Goal: Complete application form

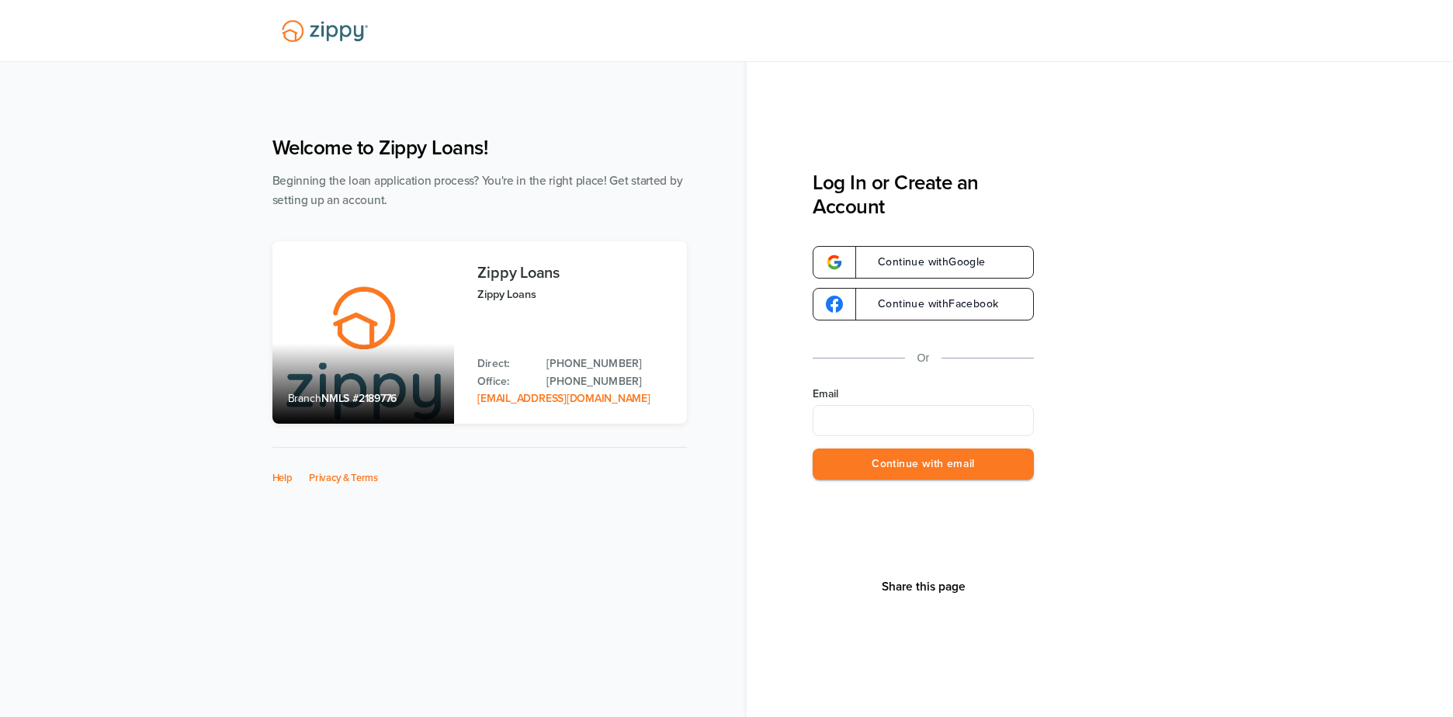
click at [627, 304] on input "Email" at bounding box center [923, 420] width 221 height 31
type input "**********"
click at [627, 304] on button "Continue with email" at bounding box center [923, 465] width 221 height 32
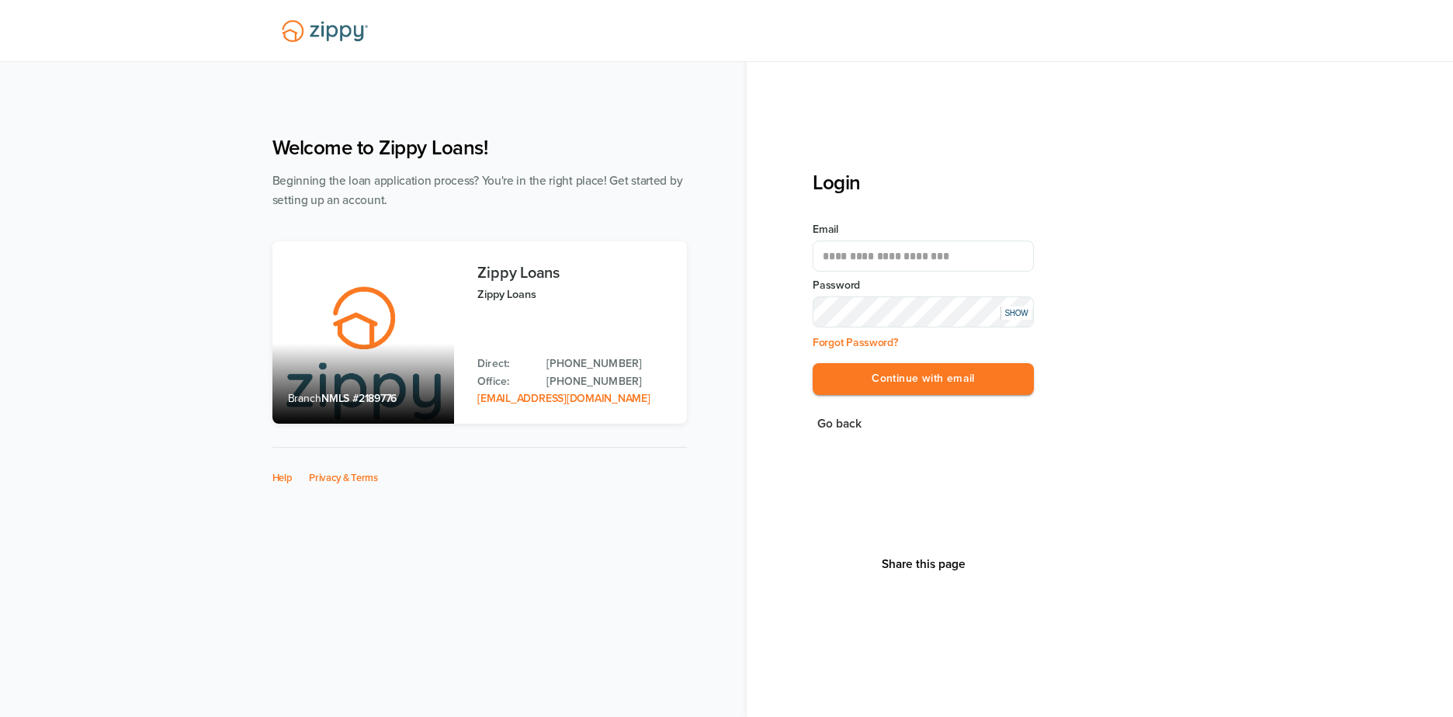
click at [627, 304] on button "Continue with email" at bounding box center [923, 379] width 221 height 32
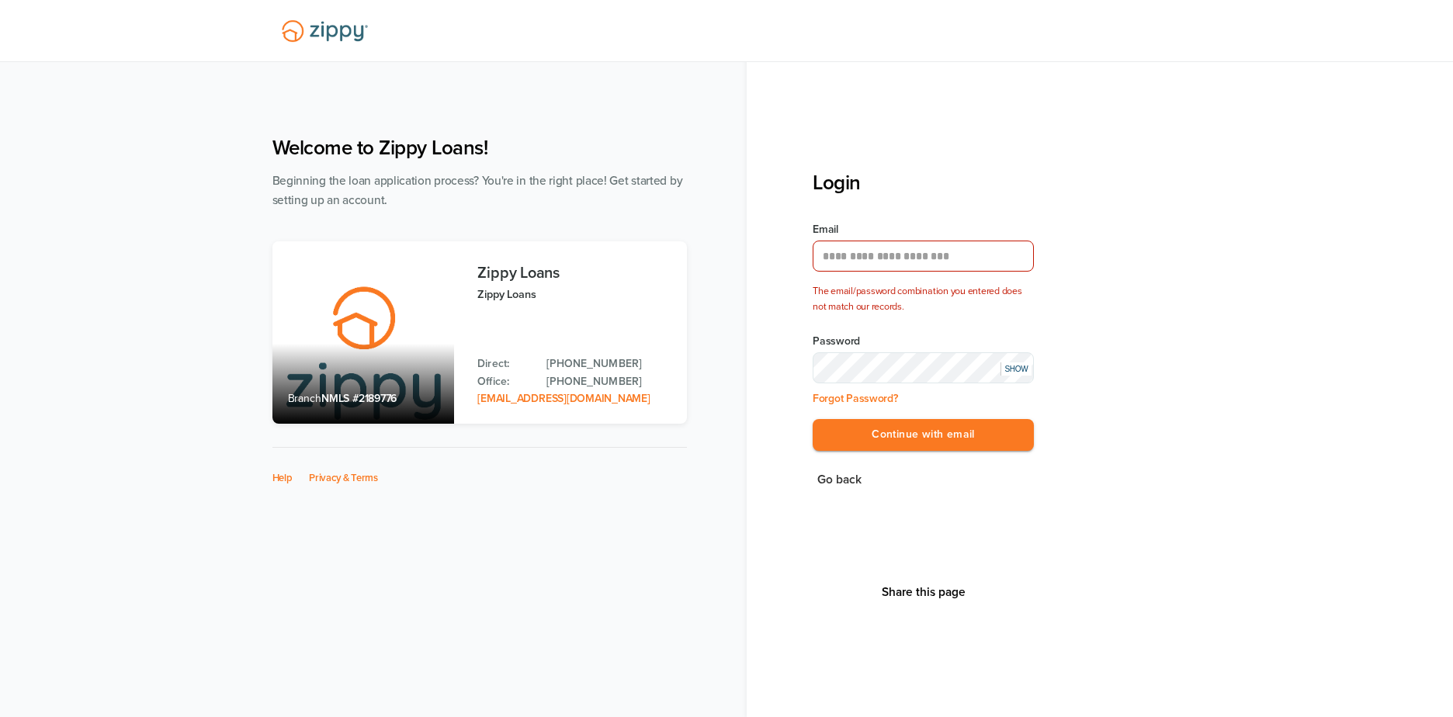
click at [627, 304] on div "SHOW" at bounding box center [1015, 368] width 31 height 13
click at [627, 304] on div "HIDE" at bounding box center [1015, 368] width 31 height 13
click at [472, 304] on div "**********" at bounding box center [727, 399] width 940 height 558
click at [627, 304] on button "Continue with email" at bounding box center [923, 435] width 221 height 32
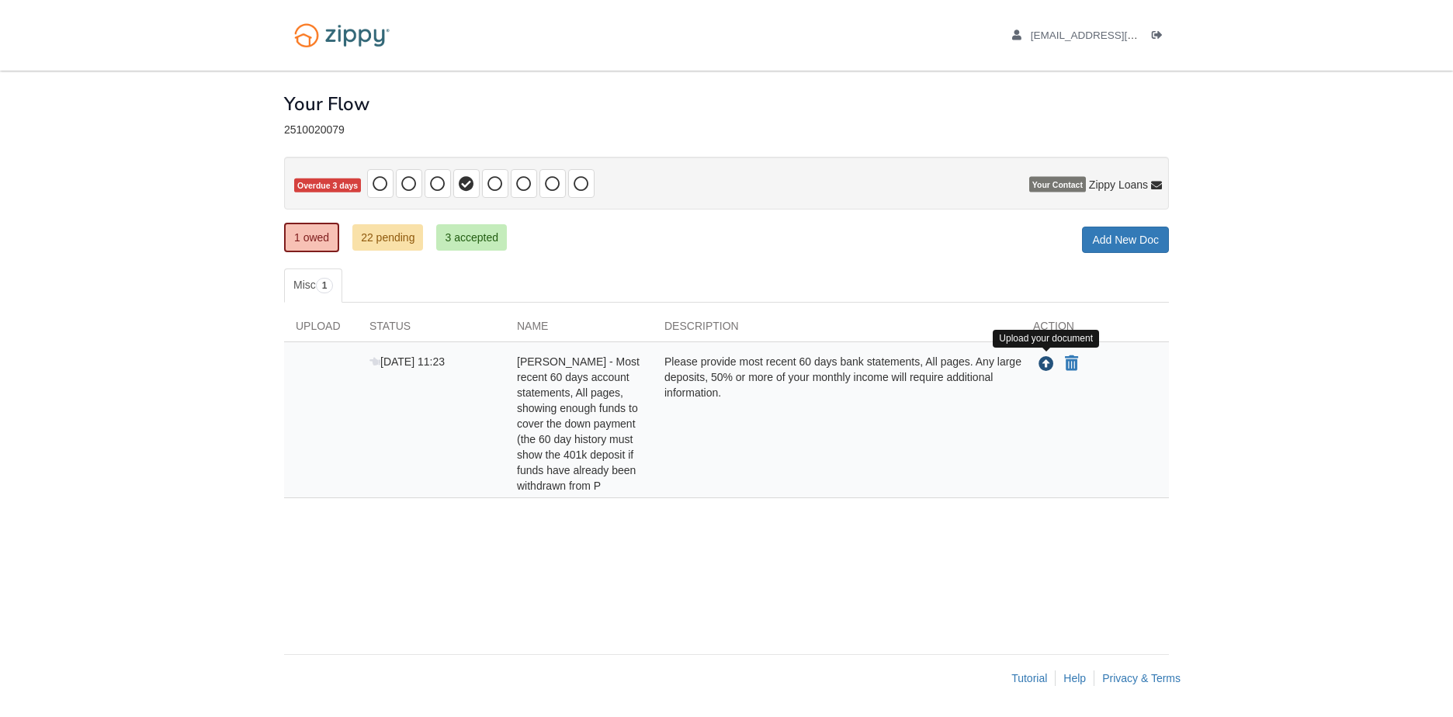
click at [1044, 367] on icon "Upload Amy Parks - Most recent 60 days account statements, All pages, showing e…" at bounding box center [1046, 365] width 16 height 16
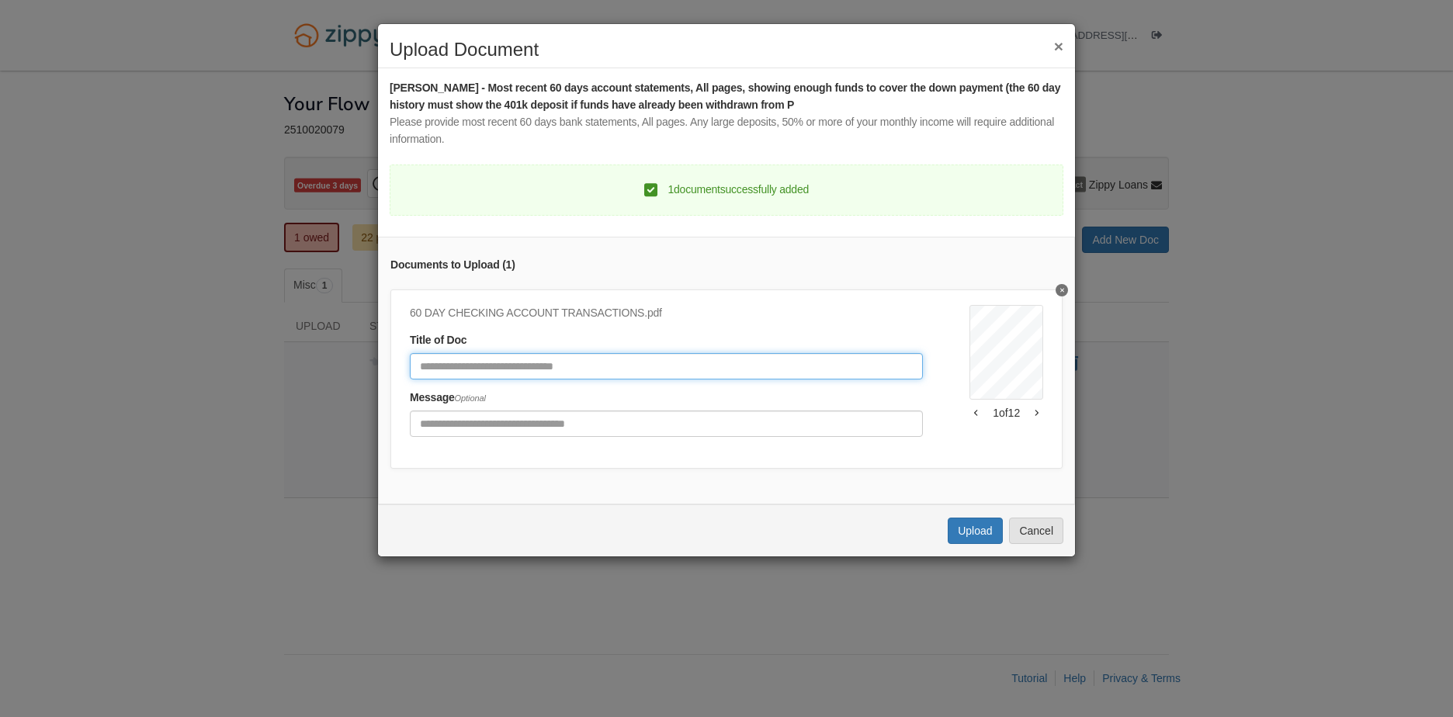
click at [528, 365] on input "Document Title" at bounding box center [666, 366] width 513 height 26
type input "*"
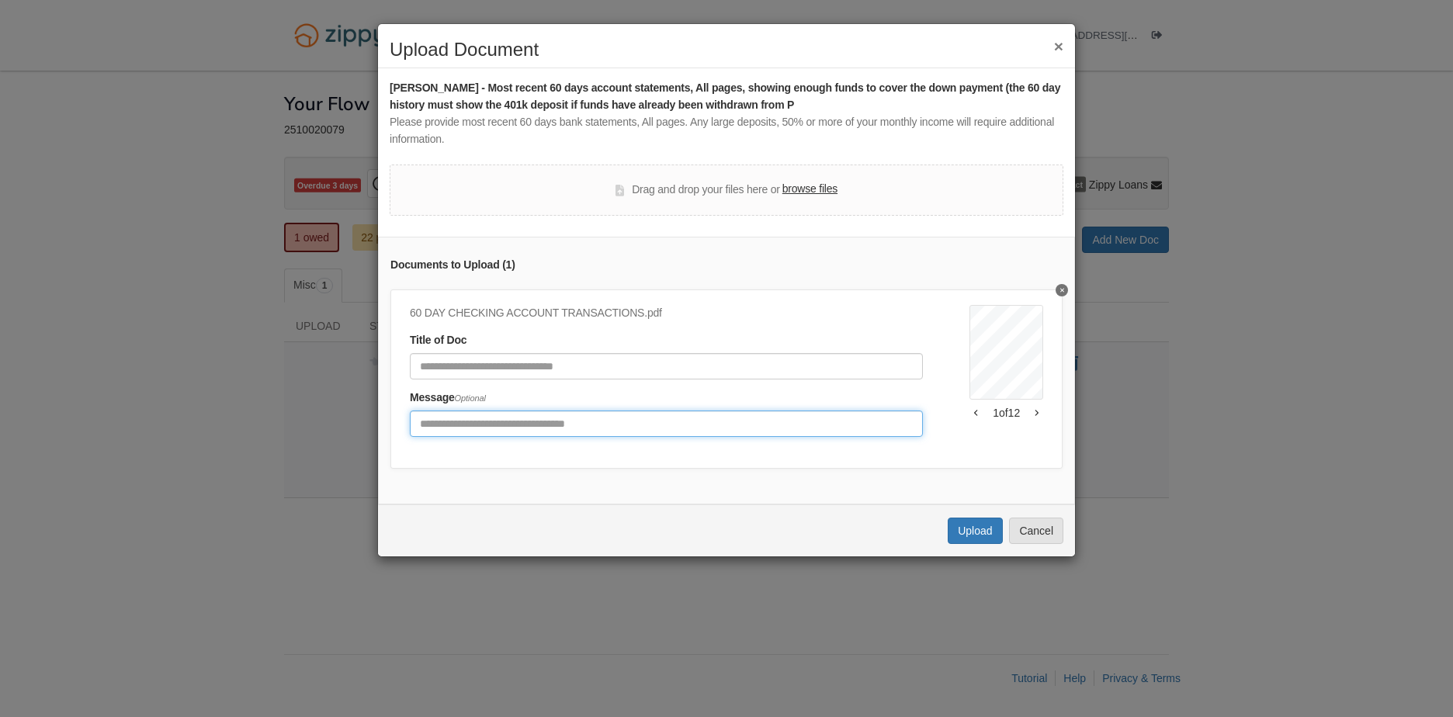
click at [540, 425] on input "Include any comments on this document" at bounding box center [666, 424] width 513 height 26
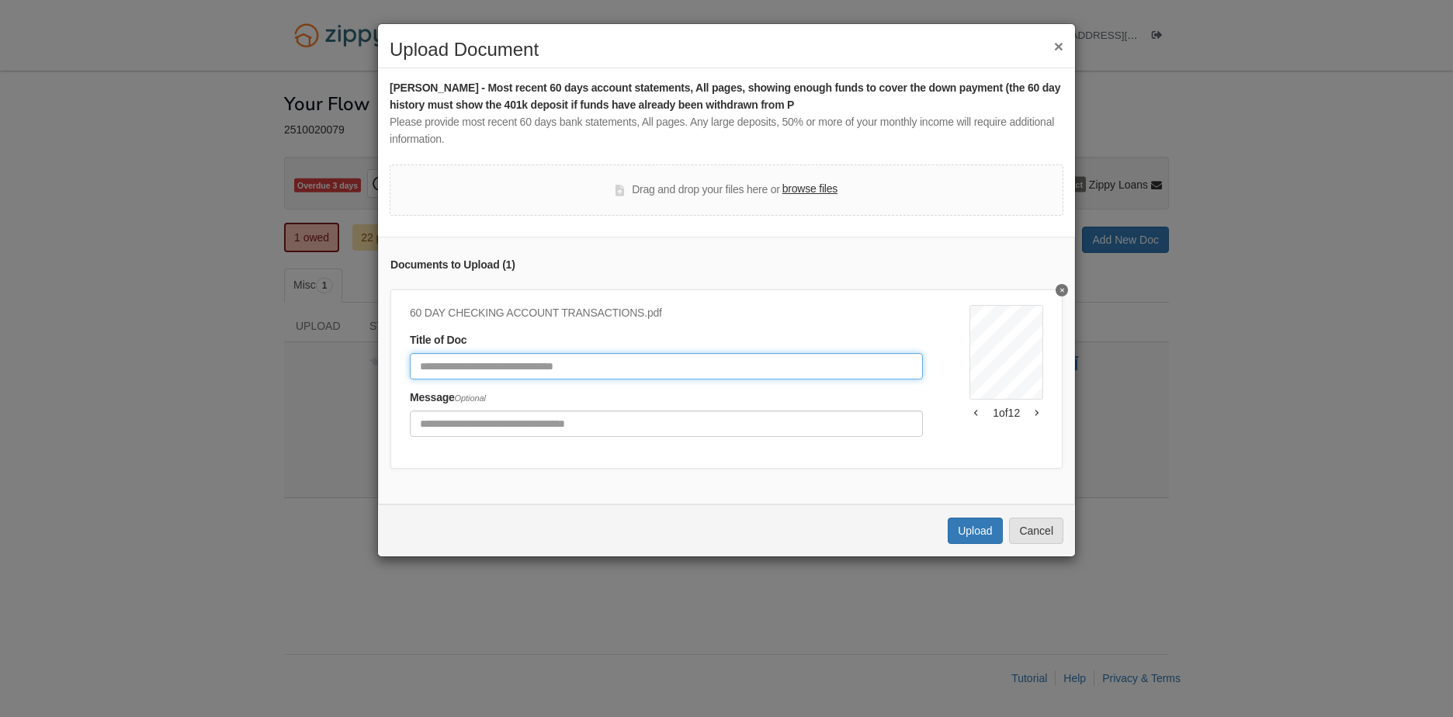
click at [460, 368] on input "Document Title" at bounding box center [666, 366] width 513 height 26
paste input "**********"
type input "**********"
click at [971, 544] on button "Upload" at bounding box center [975, 531] width 54 height 26
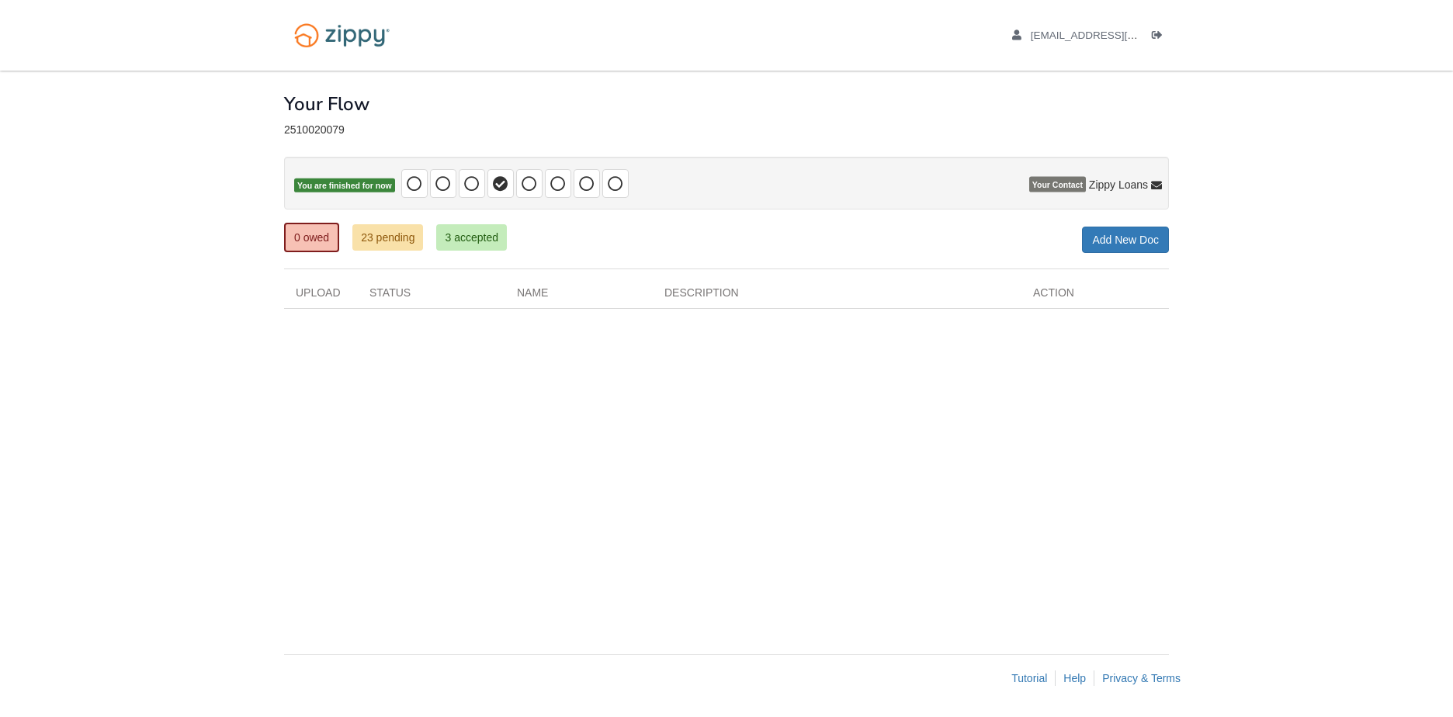
drag, startPoint x: 533, startPoint y: 560, endPoint x: 537, endPoint y: 526, distance: 34.4
click at [536, 560] on div "× × × Pending Add Document Notice document will be included in the email sent t…" at bounding box center [726, 355] width 885 height 568
click at [465, 240] on link "3 accepted" at bounding box center [471, 237] width 71 height 26
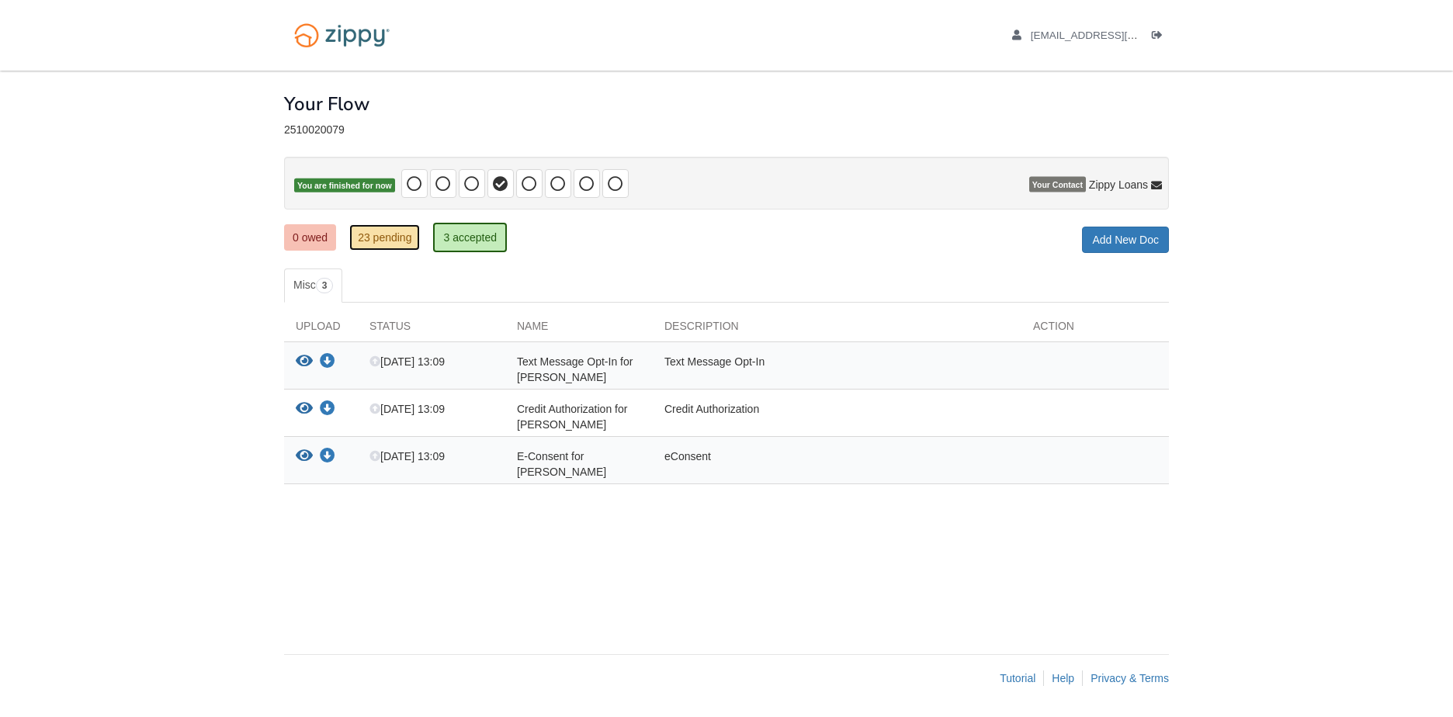
click at [390, 229] on link "23 pending" at bounding box center [384, 237] width 71 height 26
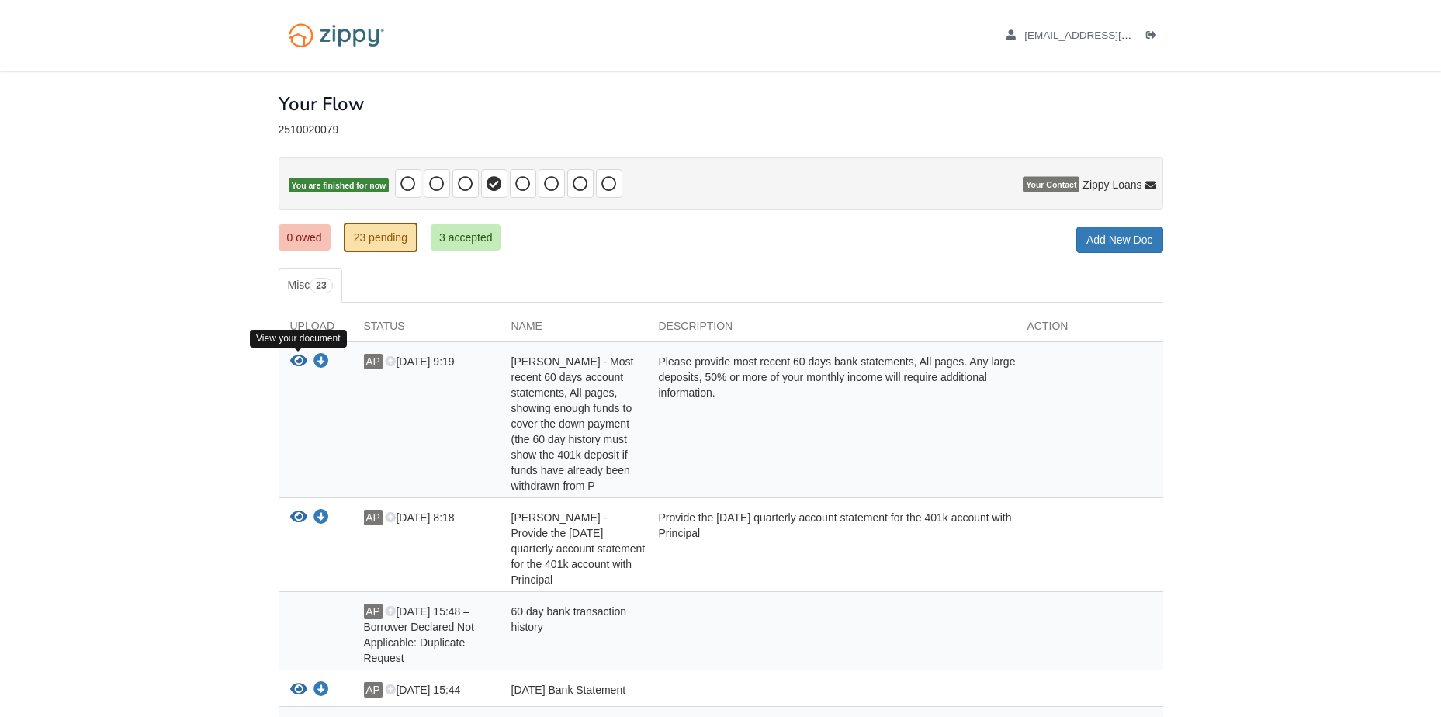
click at [299, 358] on icon "View Amy Parks - Most recent 60 days account statements, All pages, showing eno…" at bounding box center [298, 362] width 17 height 16
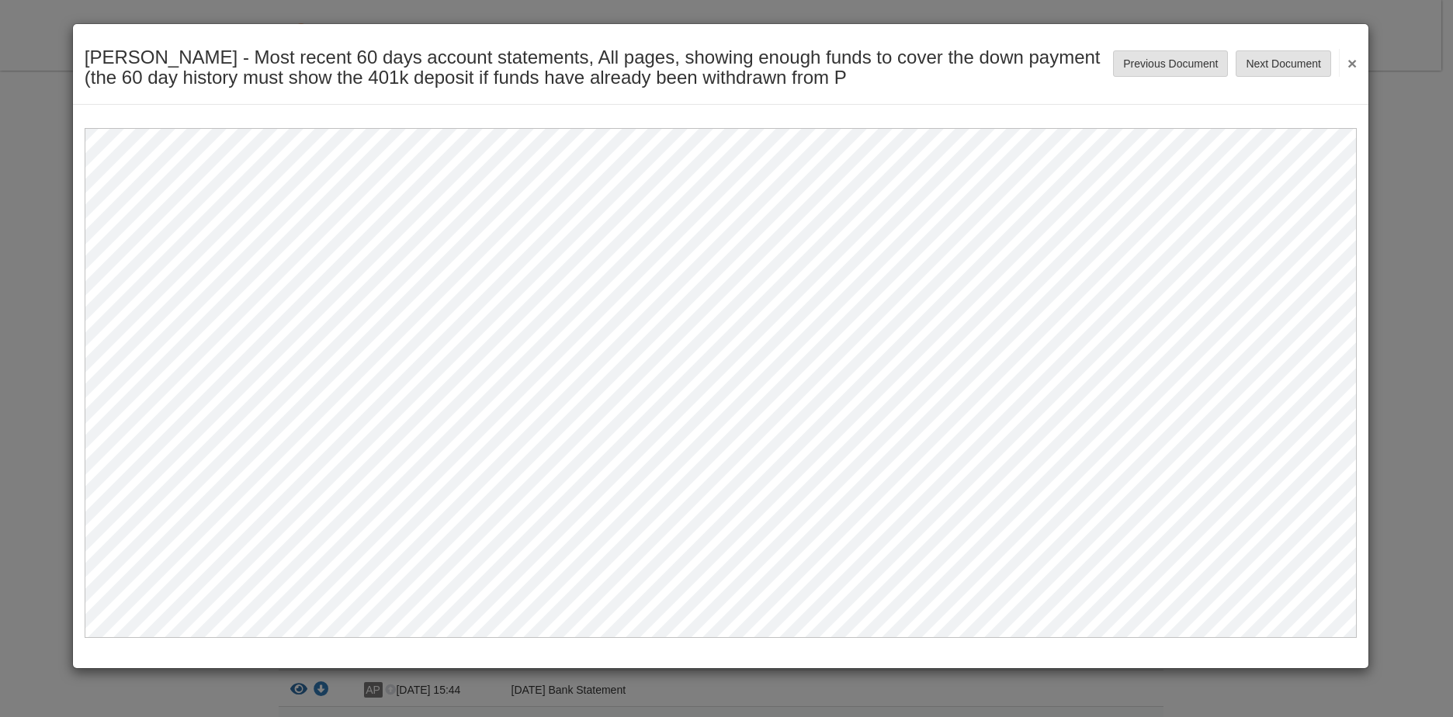
click at [1348, 68] on button "×" at bounding box center [1348, 63] width 18 height 28
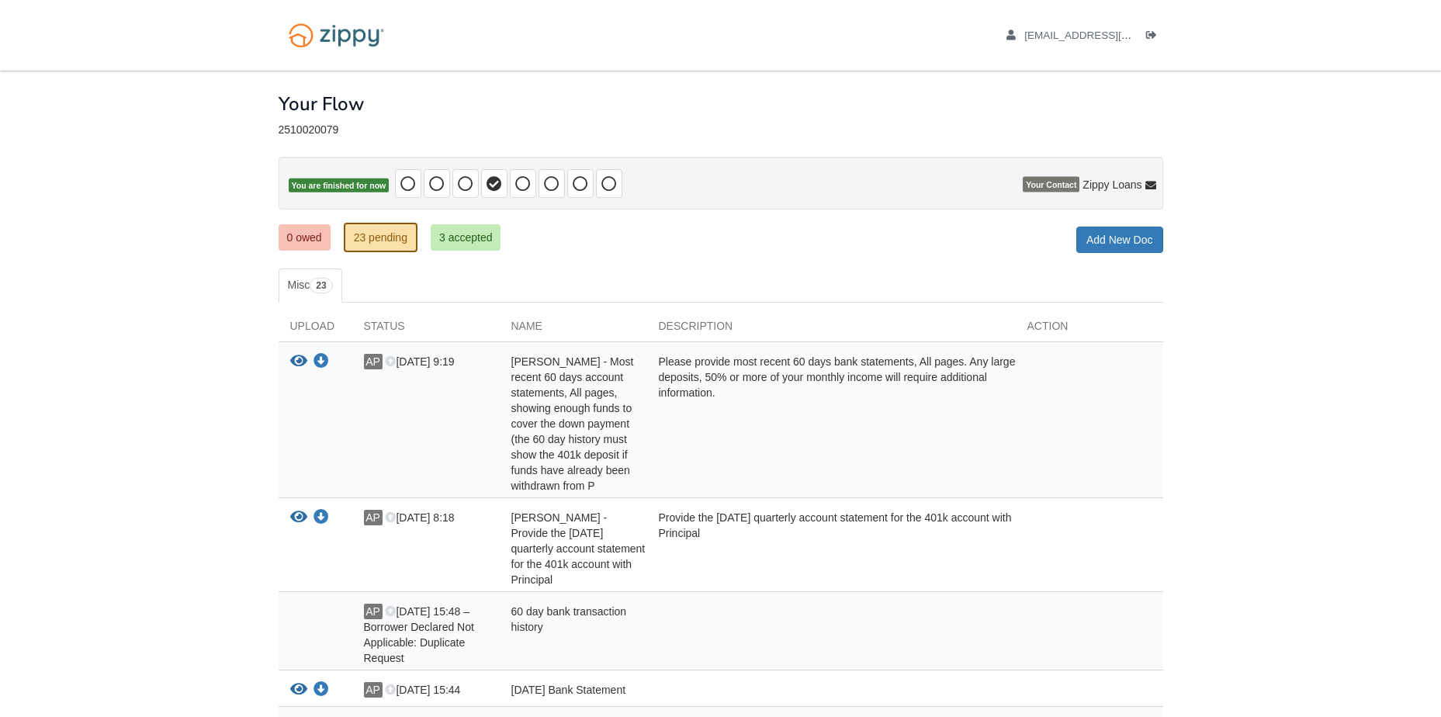
click at [1148, 188] on icon at bounding box center [1151, 186] width 11 height 11
click at [1104, 182] on span "Zippy Loans" at bounding box center [1112, 185] width 59 height 16
click at [1150, 185] on icon at bounding box center [1151, 186] width 11 height 11
